Goal: Information Seeking & Learning: Compare options

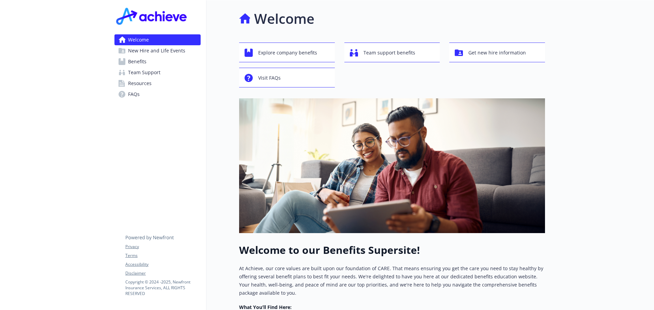
drag, startPoint x: 132, startPoint y: 62, endPoint x: 183, endPoint y: 70, distance: 52.1
click at [132, 62] on span "Benefits" at bounding box center [137, 61] width 18 height 11
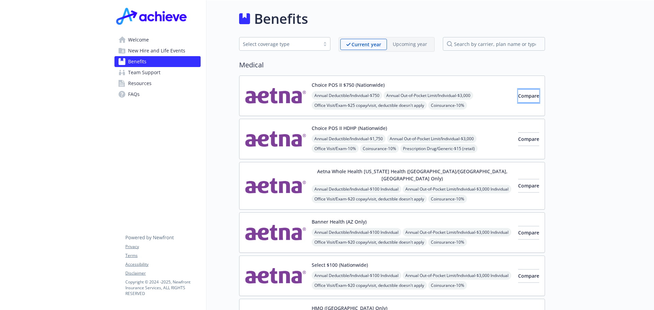
click at [522, 95] on span "Compare" at bounding box center [528, 96] width 21 height 6
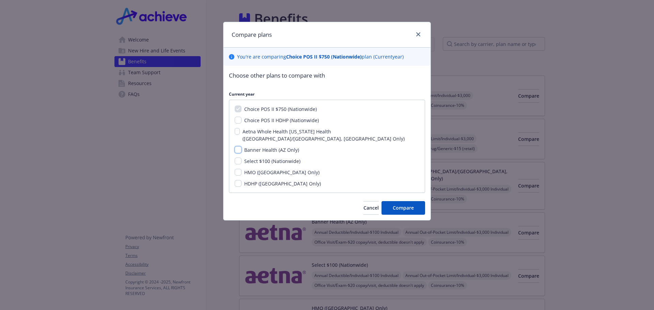
click at [237, 146] on input "Banner Health (AZ Only)" at bounding box center [238, 149] width 7 height 7
checkbox input "true"
click at [401, 205] on span "Compare" at bounding box center [403, 208] width 21 height 6
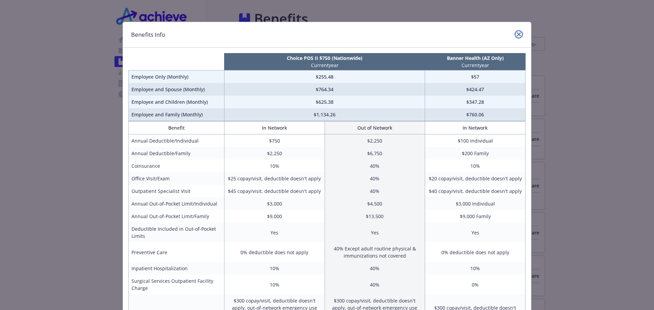
click at [516, 33] on icon "close" at bounding box center [518, 34] width 4 height 4
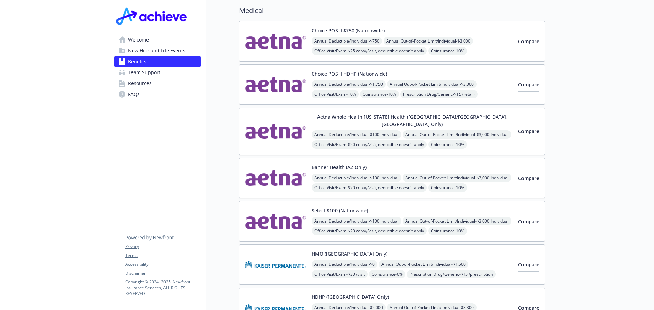
scroll to position [34, 0]
